Goal: Task Accomplishment & Management: Manage account settings

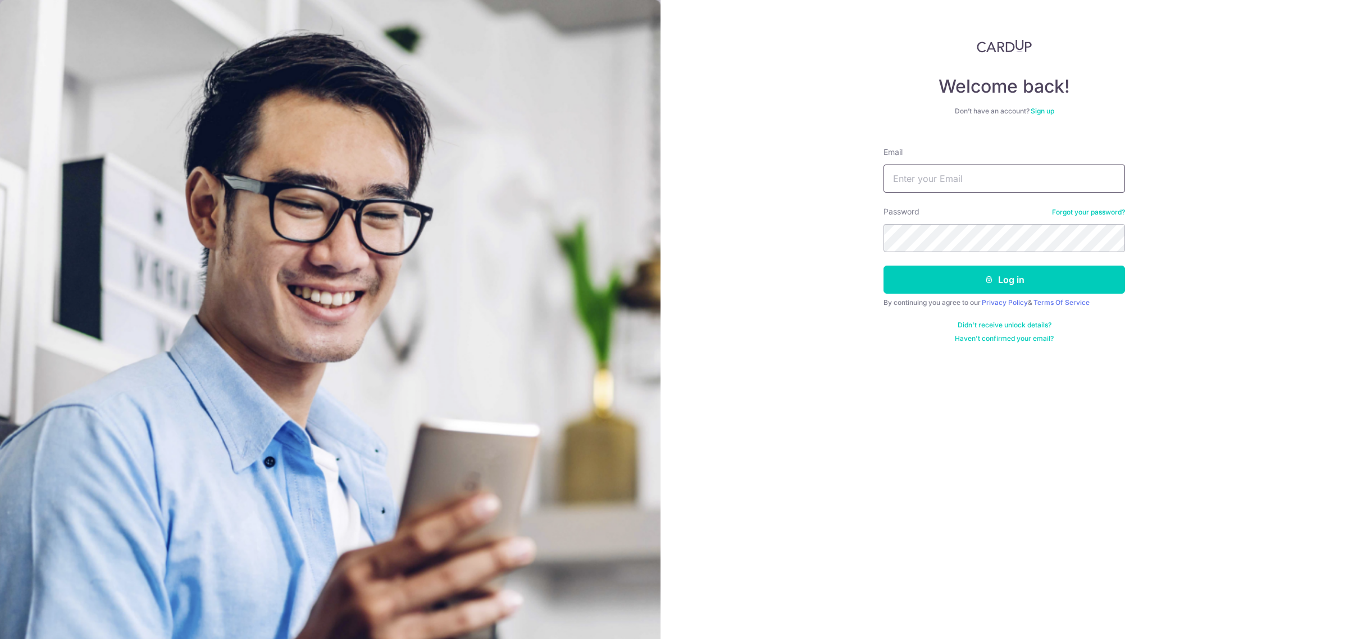
drag, startPoint x: 952, startPoint y: 190, endPoint x: 960, endPoint y: 177, distance: 14.6
click at [955, 187] on input "Email" at bounding box center [1003, 179] width 241 height 28
type input "[DOMAIN_NAME][EMAIL_ADDRESS][DOMAIN_NAME]"
click at [883, 266] on button "Log in" at bounding box center [1003, 280] width 241 height 28
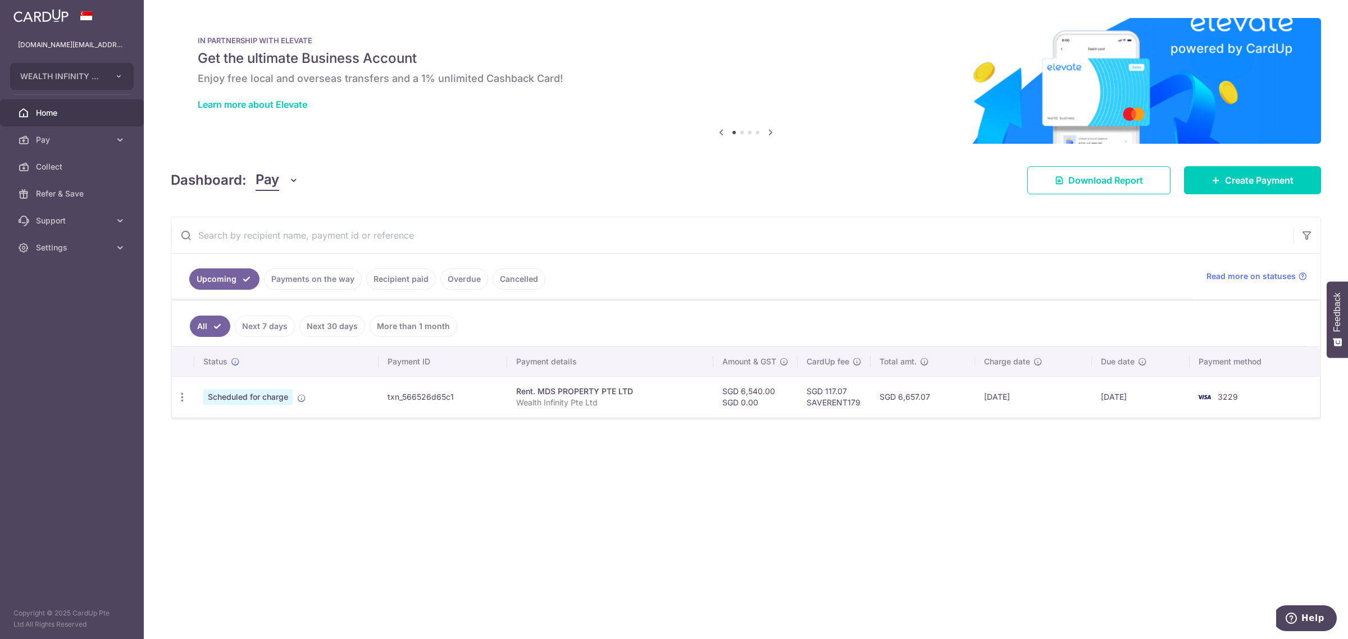
click at [336, 285] on link "Payments on the way" at bounding box center [313, 278] width 98 height 21
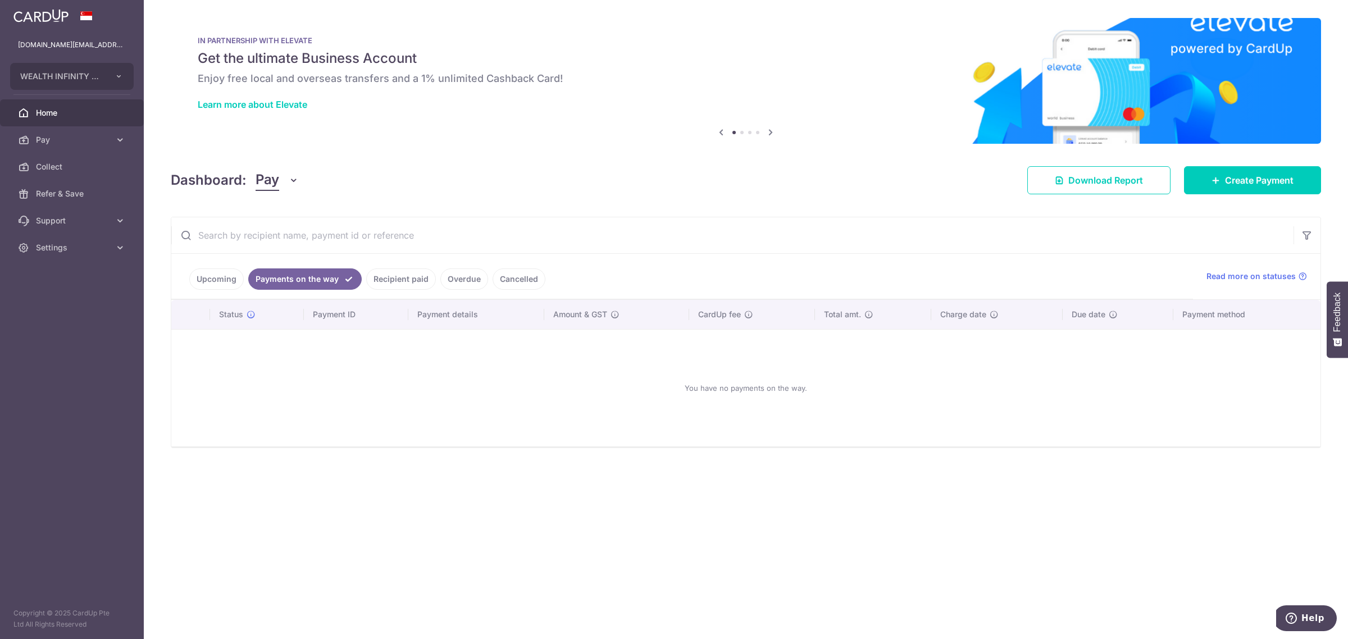
click at [404, 279] on link "Recipient paid" at bounding box center [401, 278] width 70 height 21
